Goal: Task Accomplishment & Management: Complete application form

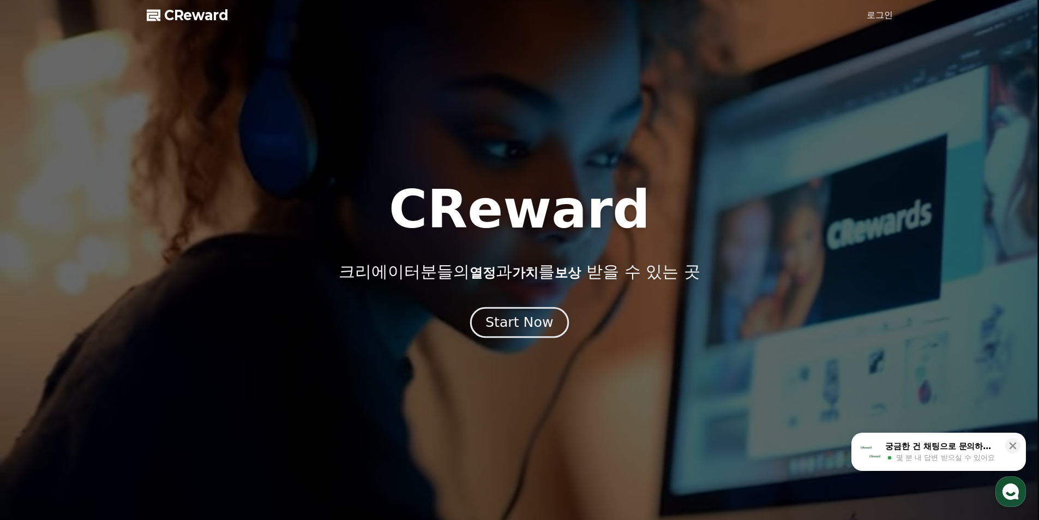
click at [531, 317] on div "Start Now" at bounding box center [519, 322] width 68 height 19
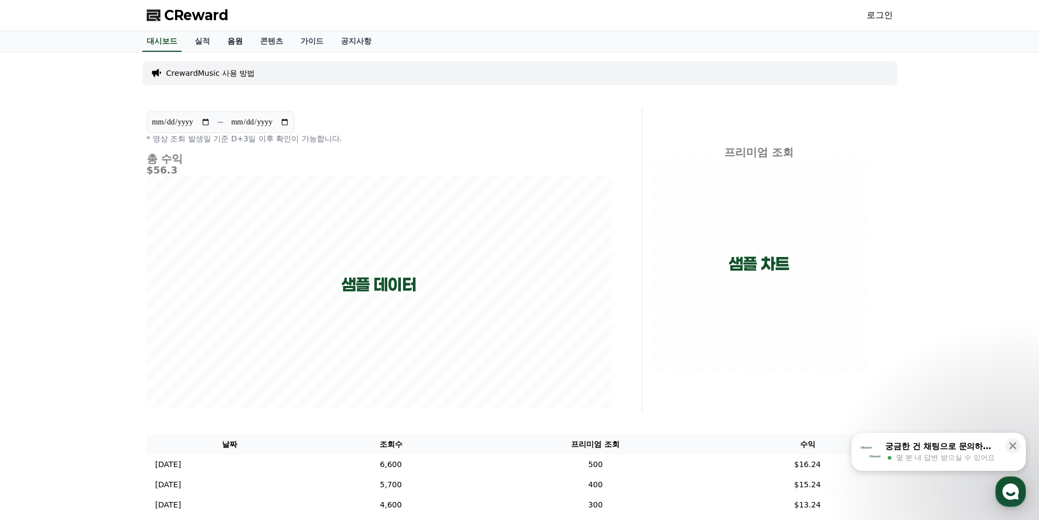
click at [224, 41] on link "음원" at bounding box center [235, 41] width 33 height 21
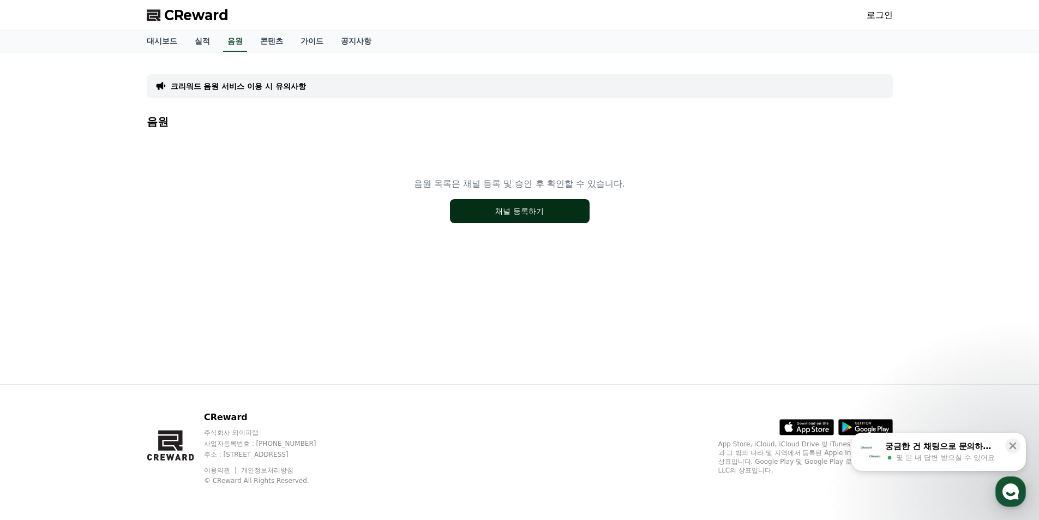
click at [534, 212] on button "채널 등록하기" at bounding box center [520, 211] width 140 height 24
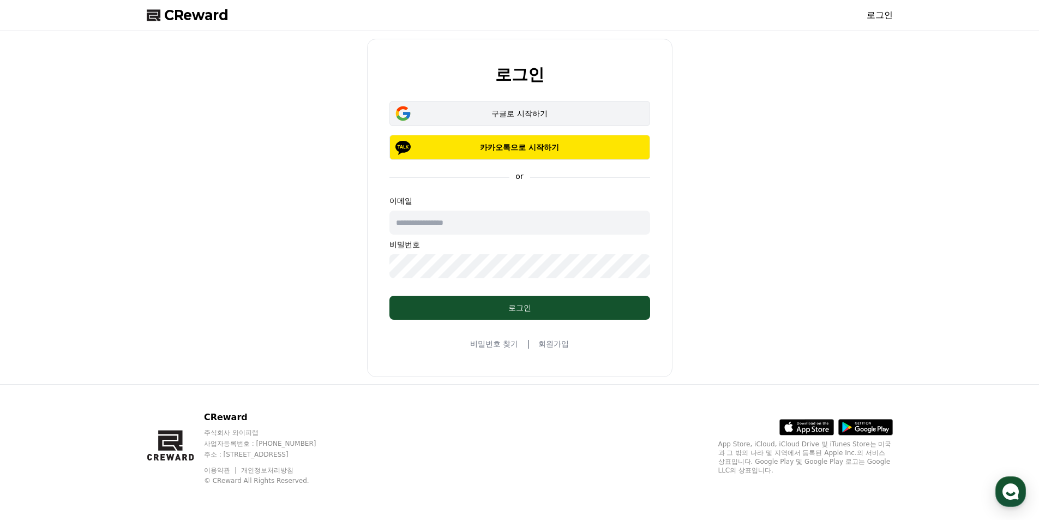
drag, startPoint x: 535, startPoint y: 125, endPoint x: 514, endPoint y: 137, distance: 24.7
click at [535, 125] on button "구글로 시작하기" at bounding box center [519, 113] width 261 height 25
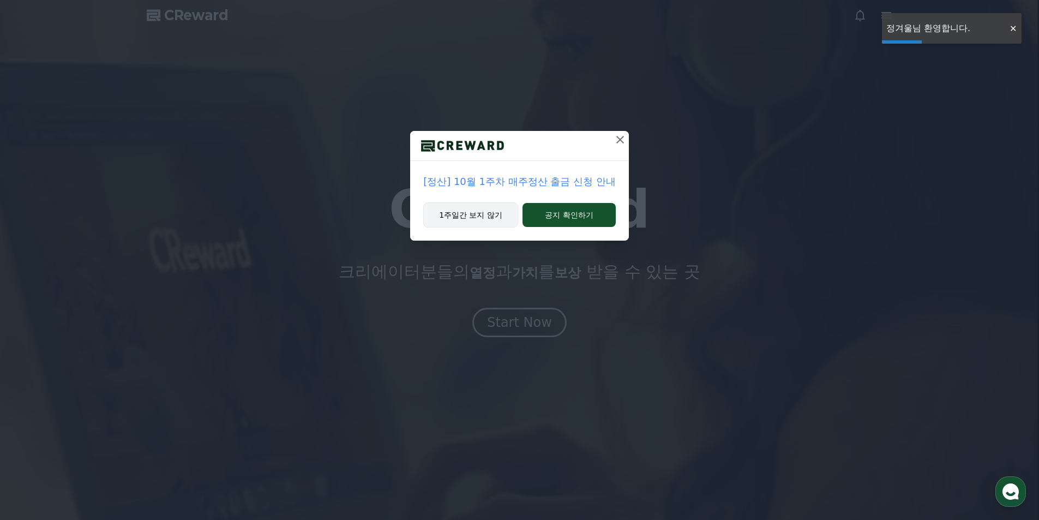
click at [466, 212] on button "1주일간 보지 않기" at bounding box center [470, 214] width 95 height 25
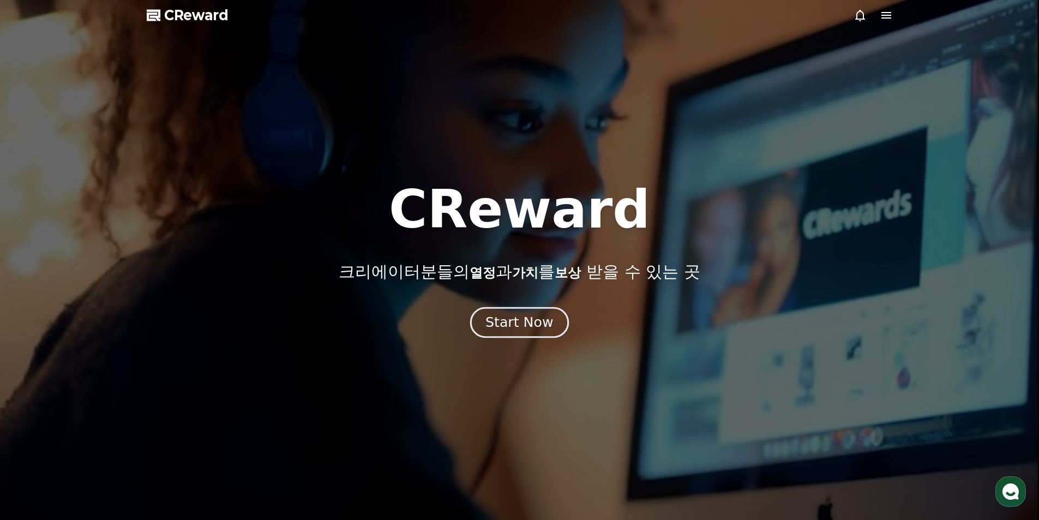
click at [513, 323] on div "Start Now" at bounding box center [519, 322] width 68 height 19
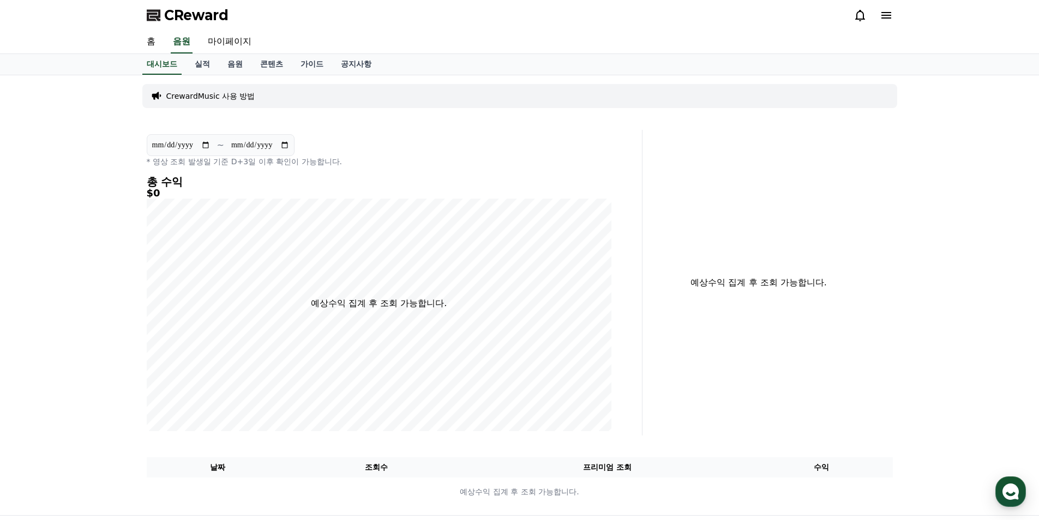
click at [291, 38] on div "홈 음원 마이페이지" at bounding box center [519, 42] width 763 height 23
click at [227, 64] on link "음원" at bounding box center [235, 64] width 33 height 21
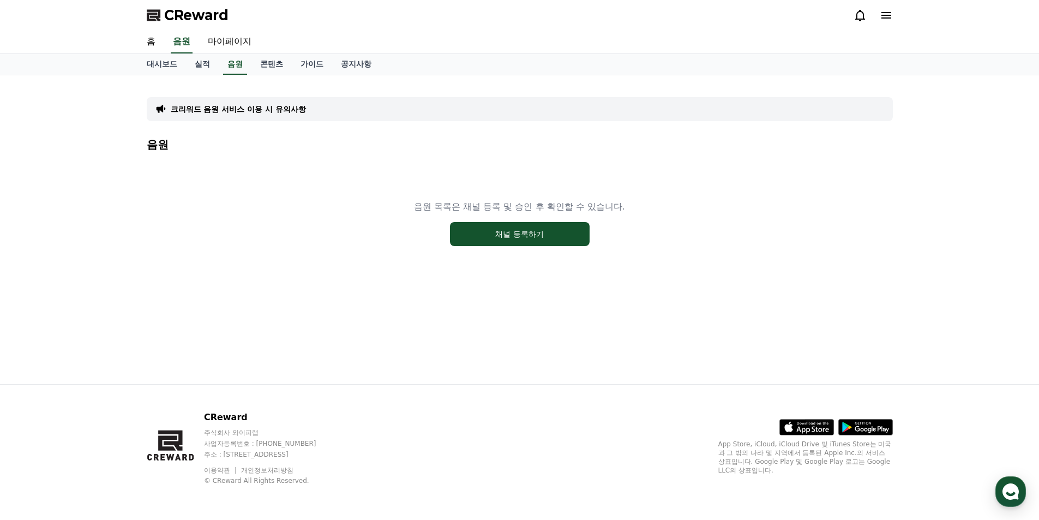
click at [444, 263] on div "음원 목록은 채널 등록 및 승인 후 확인할 수 있습니다. 채널 등록하기" at bounding box center [520, 223] width 746 height 136
click at [540, 225] on button "채널 등록하기" at bounding box center [520, 234] width 140 height 24
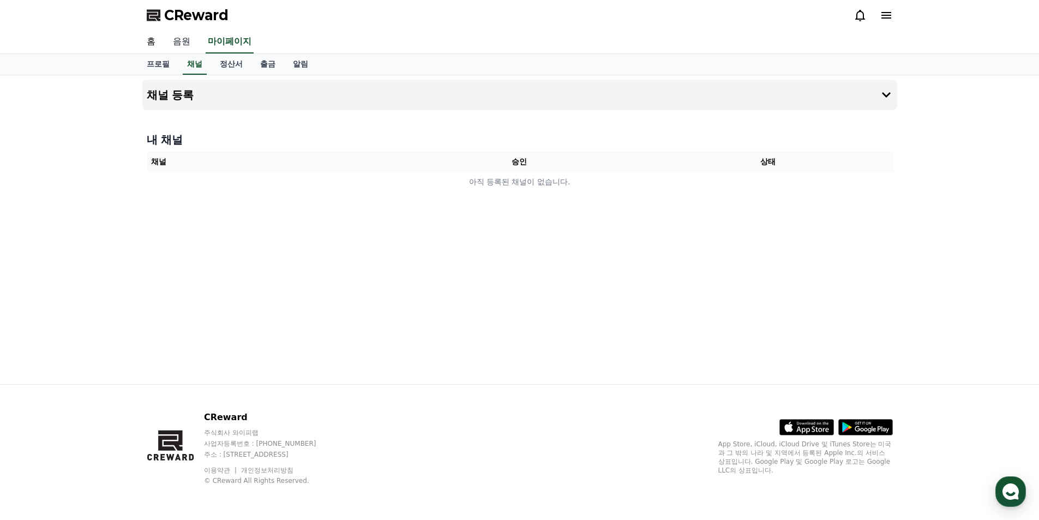
click at [189, 42] on link "음원" at bounding box center [181, 42] width 35 height 23
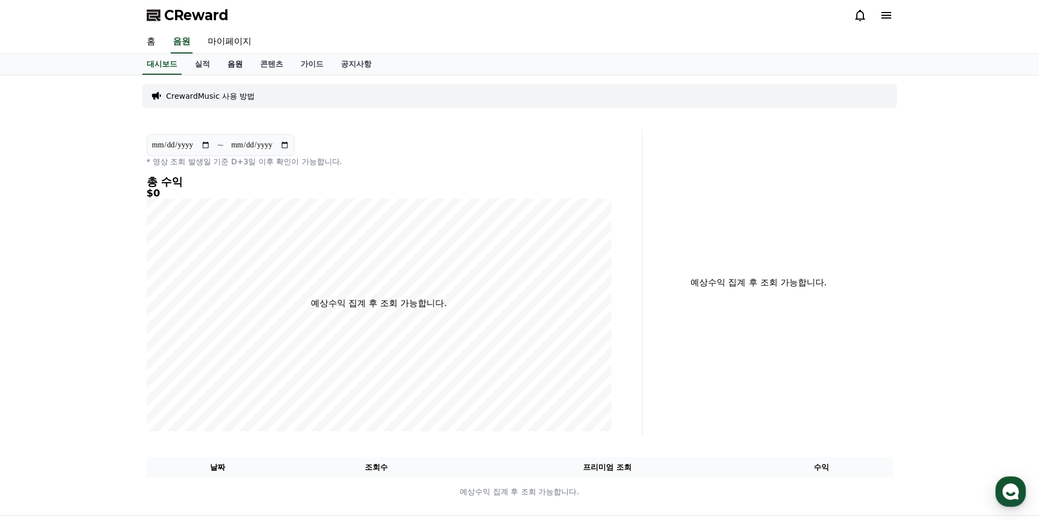
click at [228, 62] on link "음원" at bounding box center [235, 64] width 33 height 21
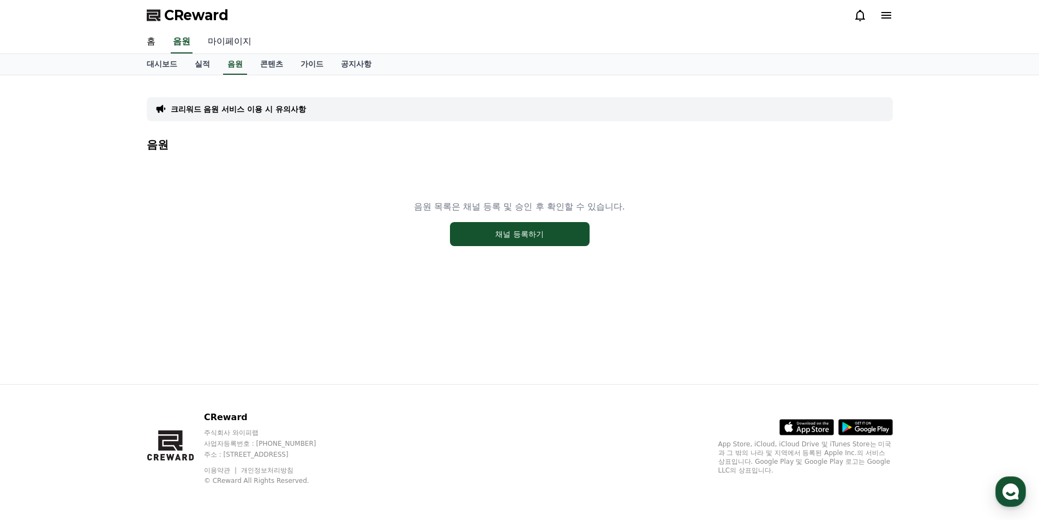
click at [214, 37] on link "마이페이지" at bounding box center [229, 42] width 61 height 23
select select "**********"
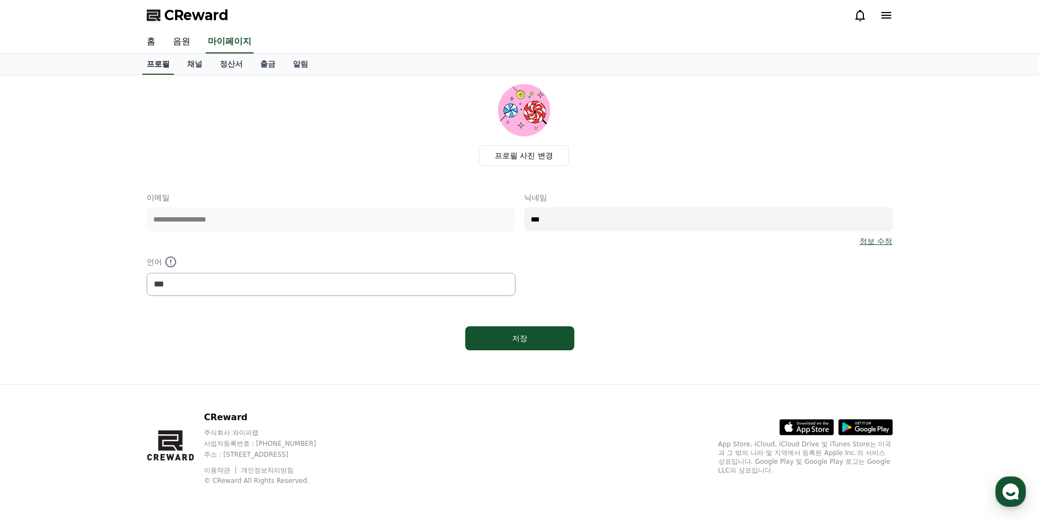
click at [158, 61] on link "프로필" at bounding box center [158, 64] width 32 height 21
click at [150, 39] on link "홈" at bounding box center [151, 42] width 26 height 23
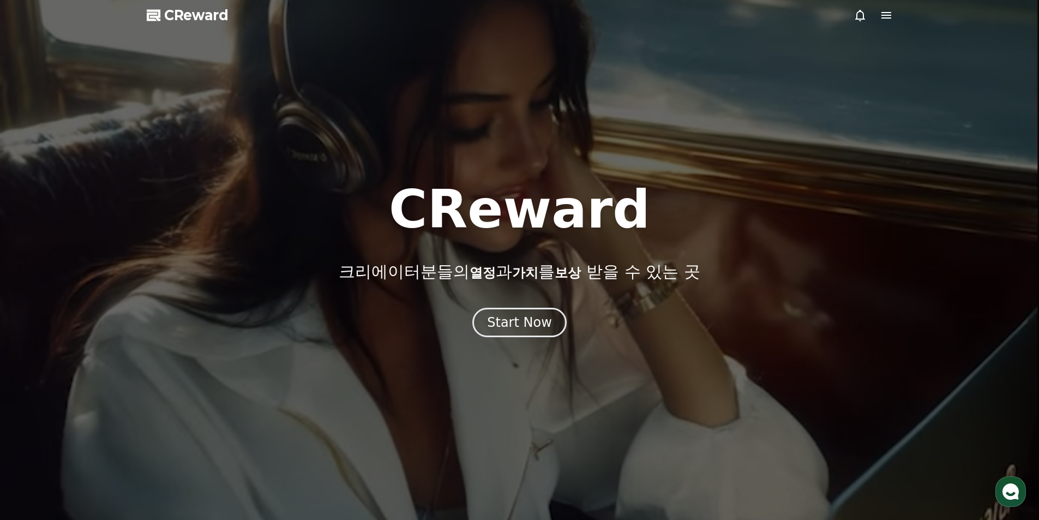
click at [894, 18] on div at bounding box center [519, 260] width 1039 height 520
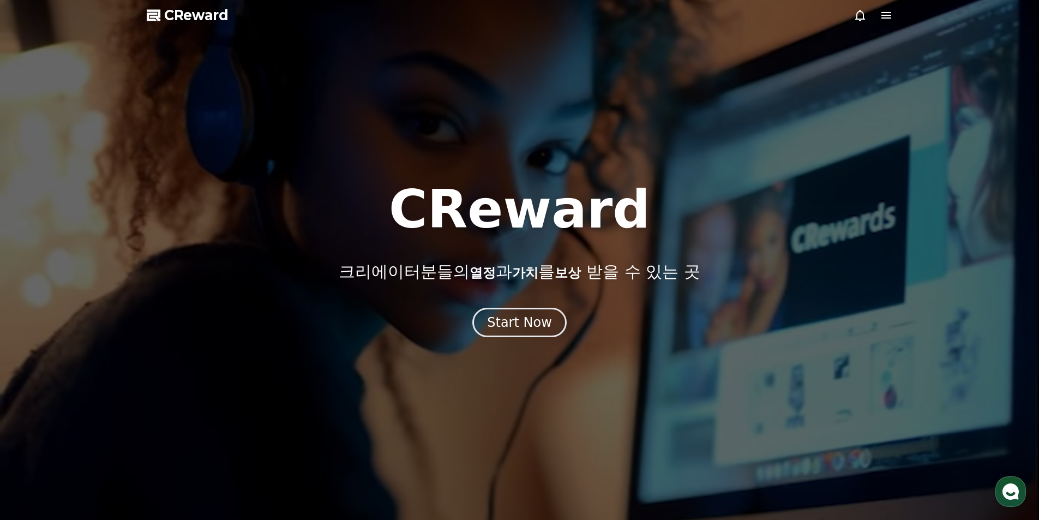
click at [891, 18] on icon at bounding box center [885, 15] width 13 height 13
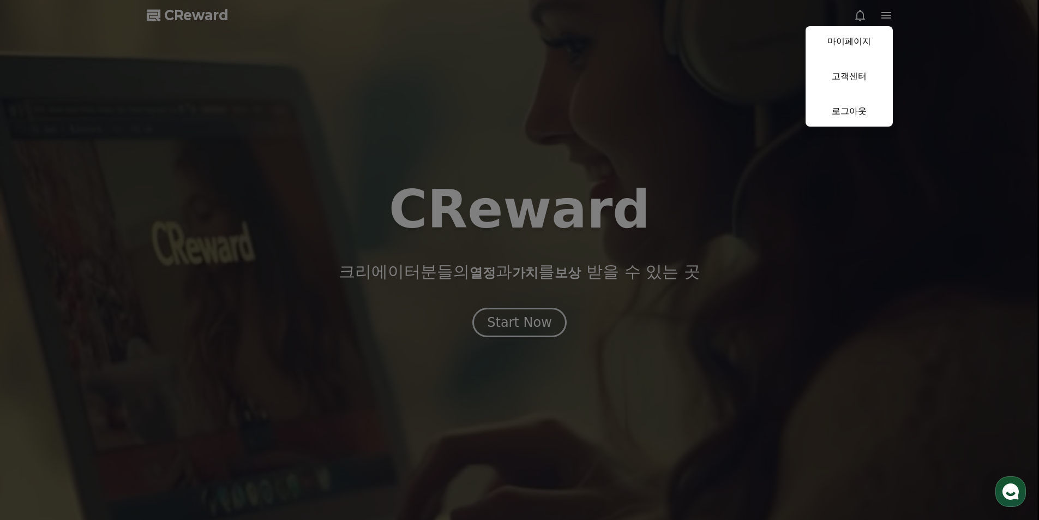
click at [672, 79] on button "close" at bounding box center [519, 260] width 1039 height 520
